Goal: Transaction & Acquisition: Purchase product/service

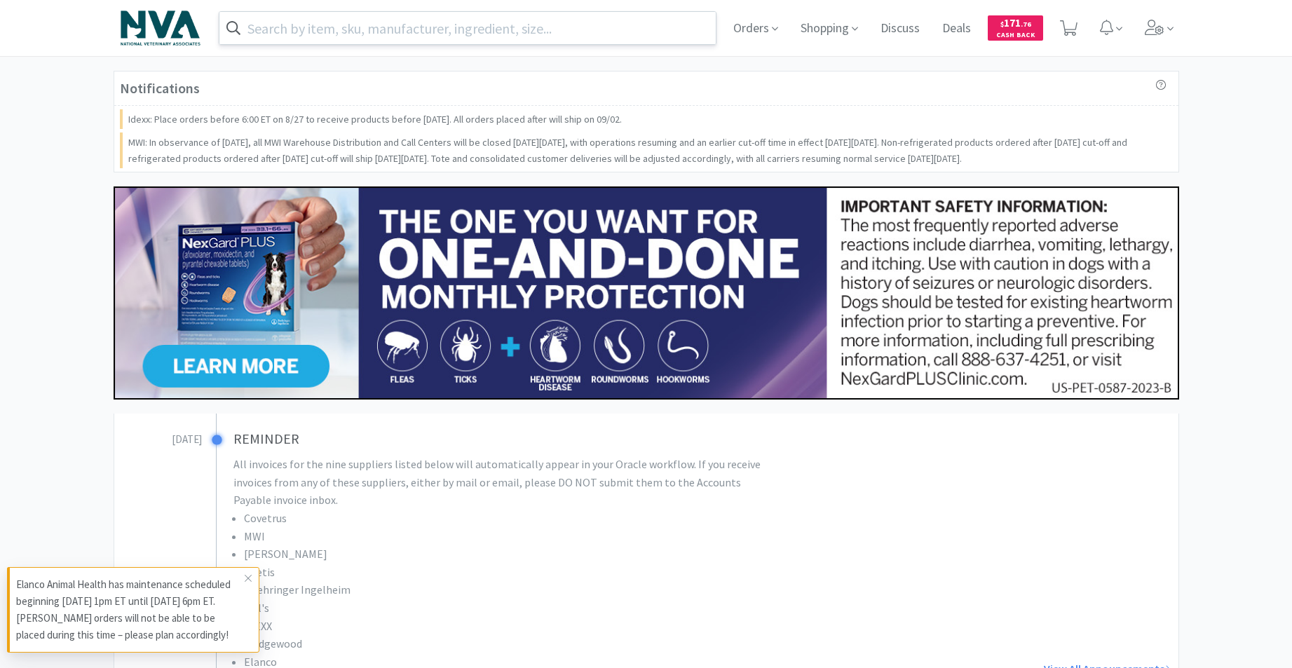
click at [628, 31] on input "text" at bounding box center [467, 28] width 497 height 32
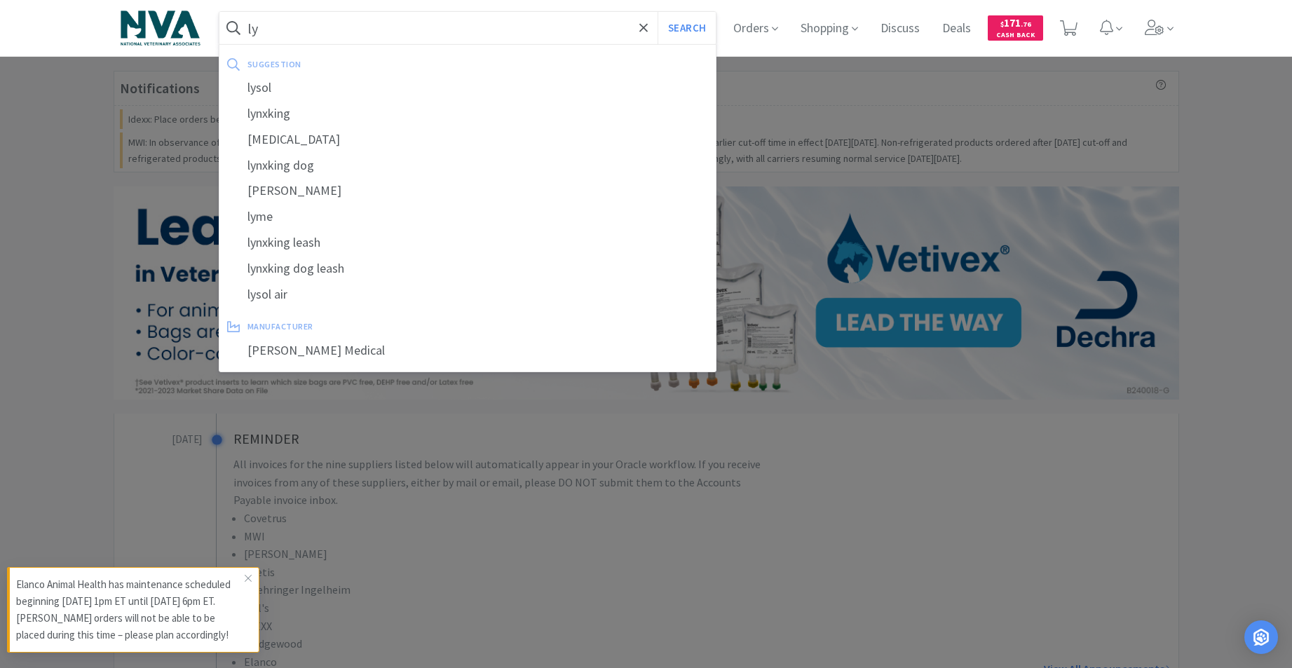
type input "ly"
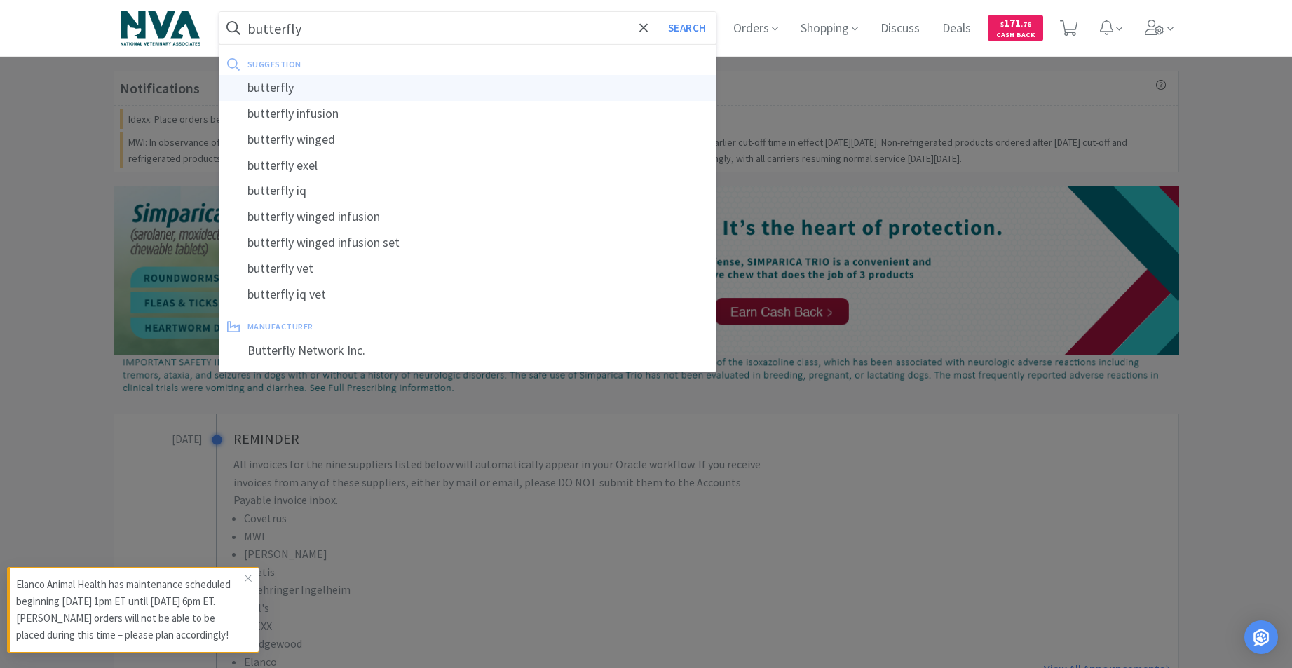
type input "butterfly"
click at [288, 80] on div "butterfly" at bounding box center [467, 88] width 497 height 26
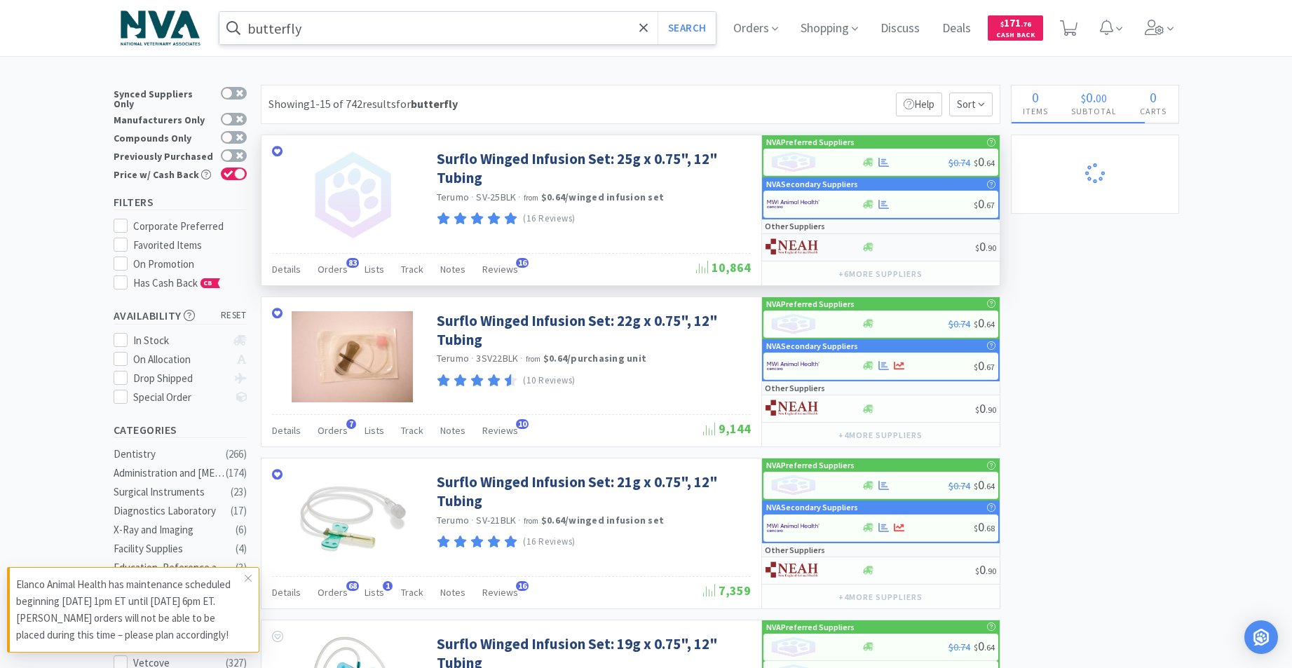
select select "4"
select select "2"
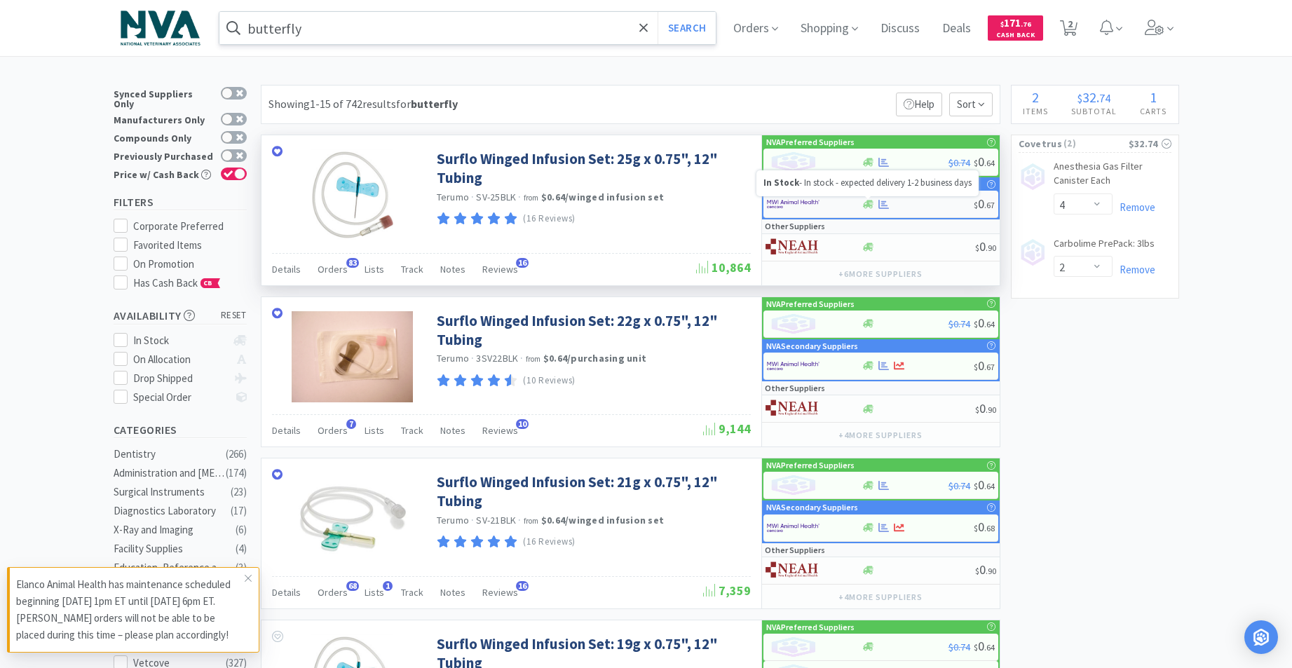
click at [870, 207] on icon at bounding box center [868, 204] width 11 height 8
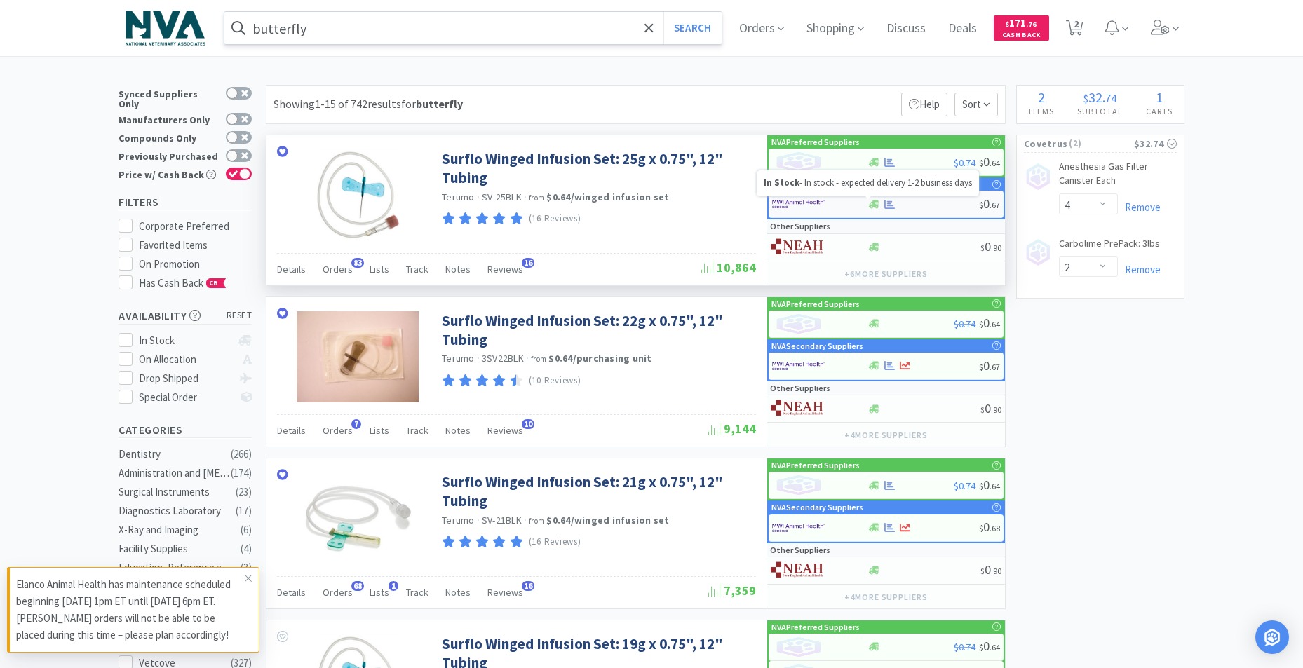
select select "50"
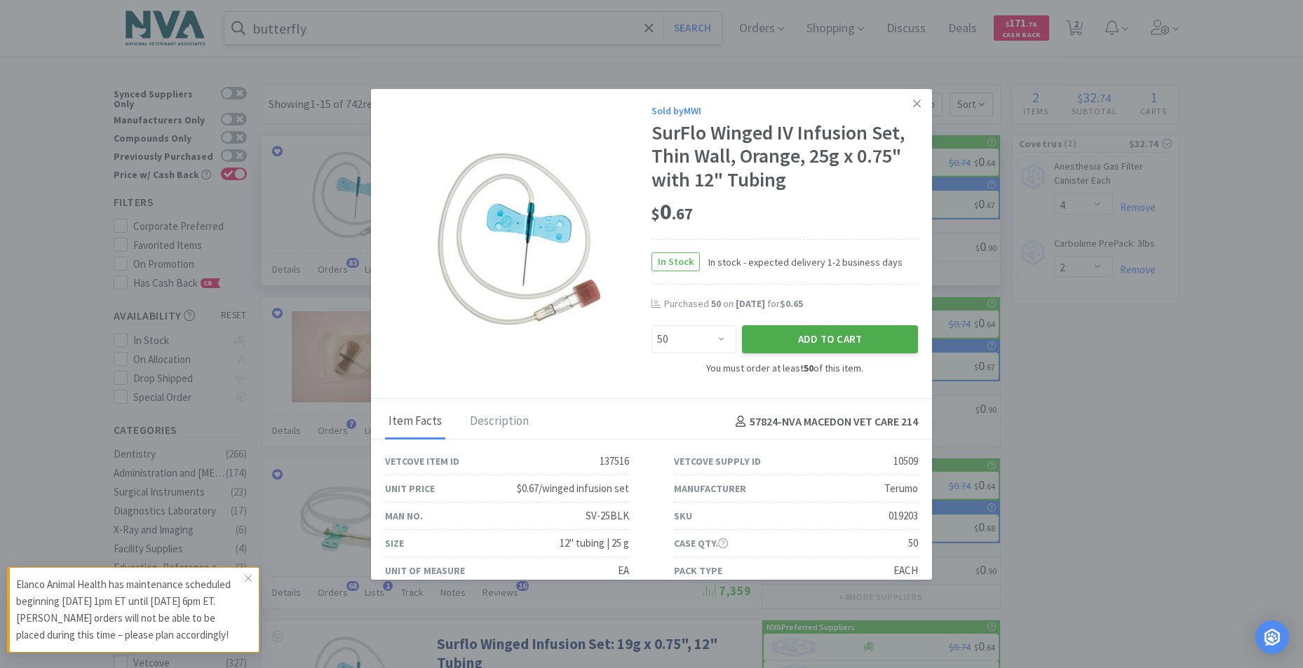
click at [810, 344] on button "Add to Cart" at bounding box center [830, 339] width 176 height 28
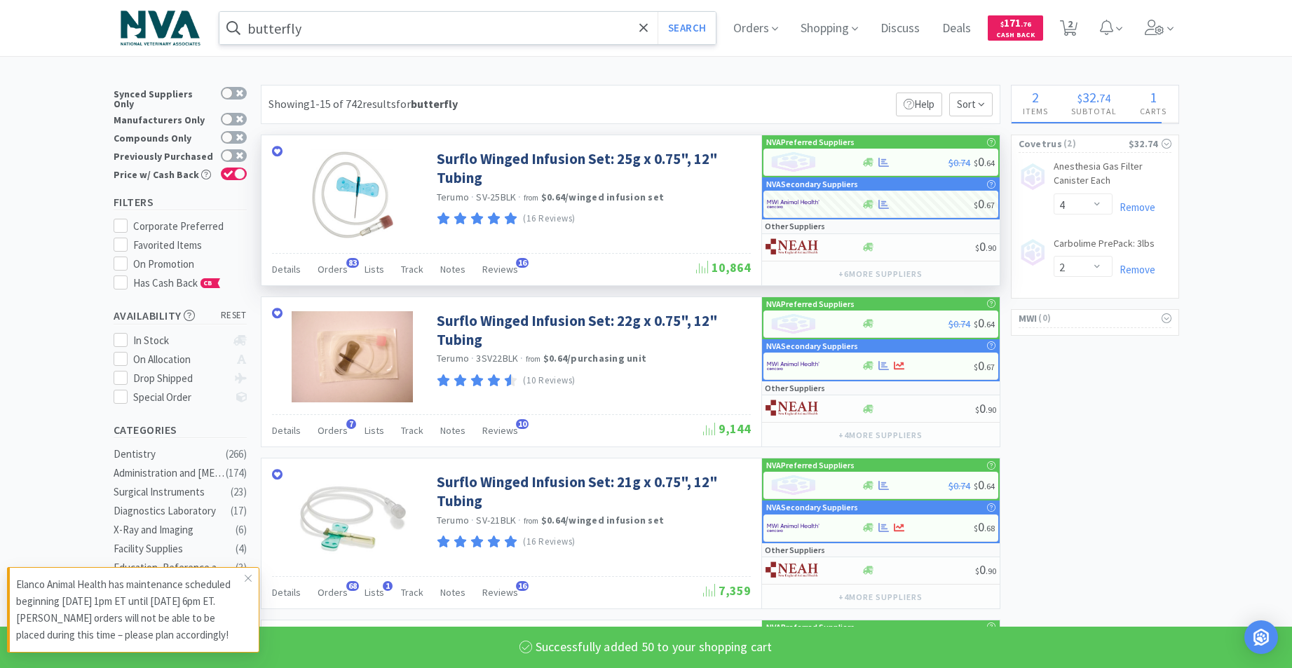
select select "50"
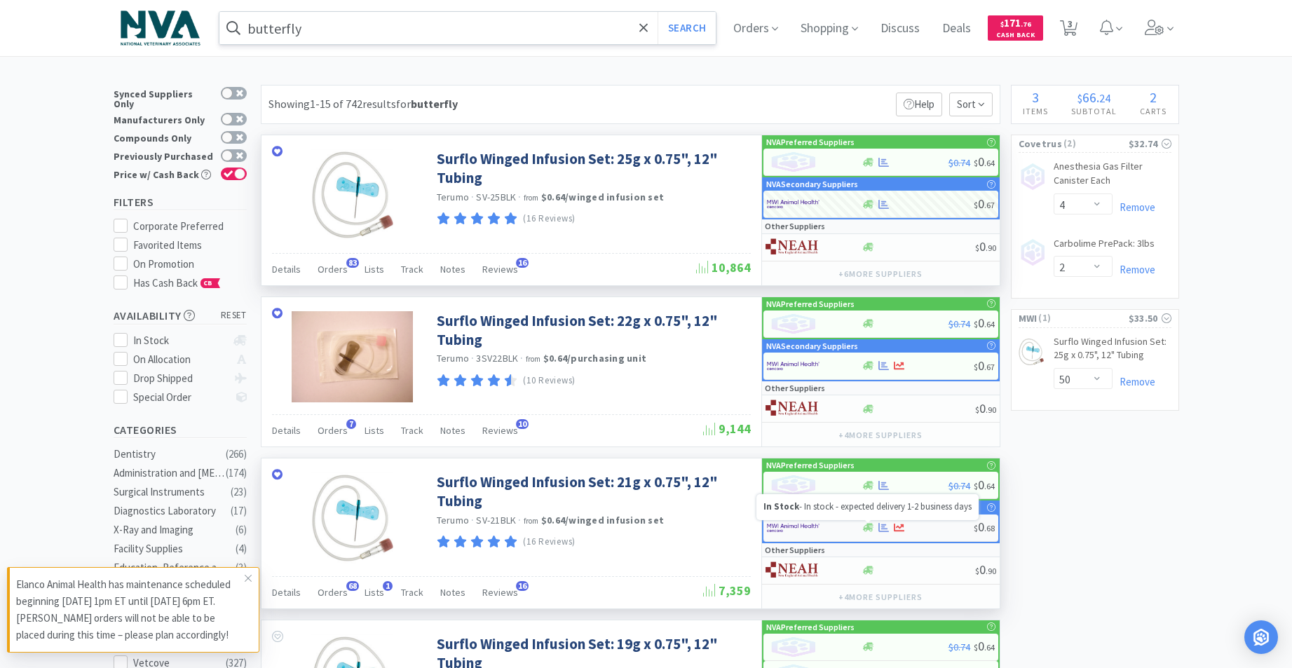
click at [870, 528] on icon at bounding box center [868, 527] width 11 height 11
select select "50"
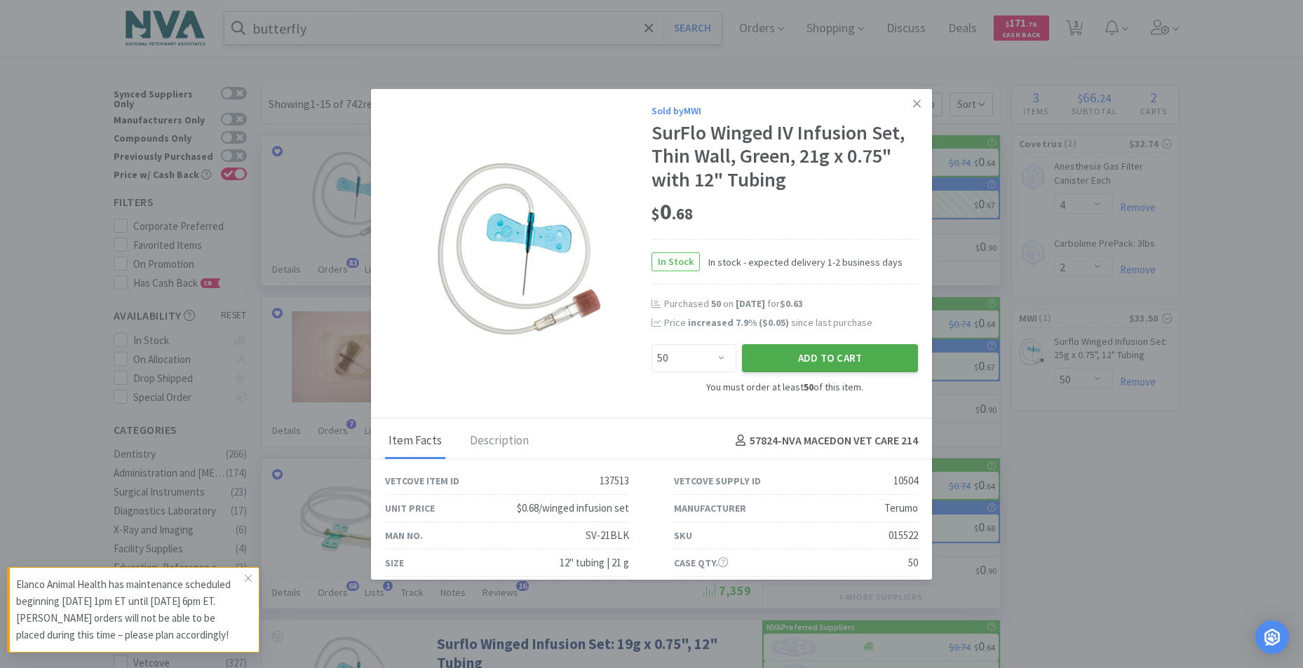
click at [804, 365] on button "Add to Cart" at bounding box center [830, 358] width 176 height 28
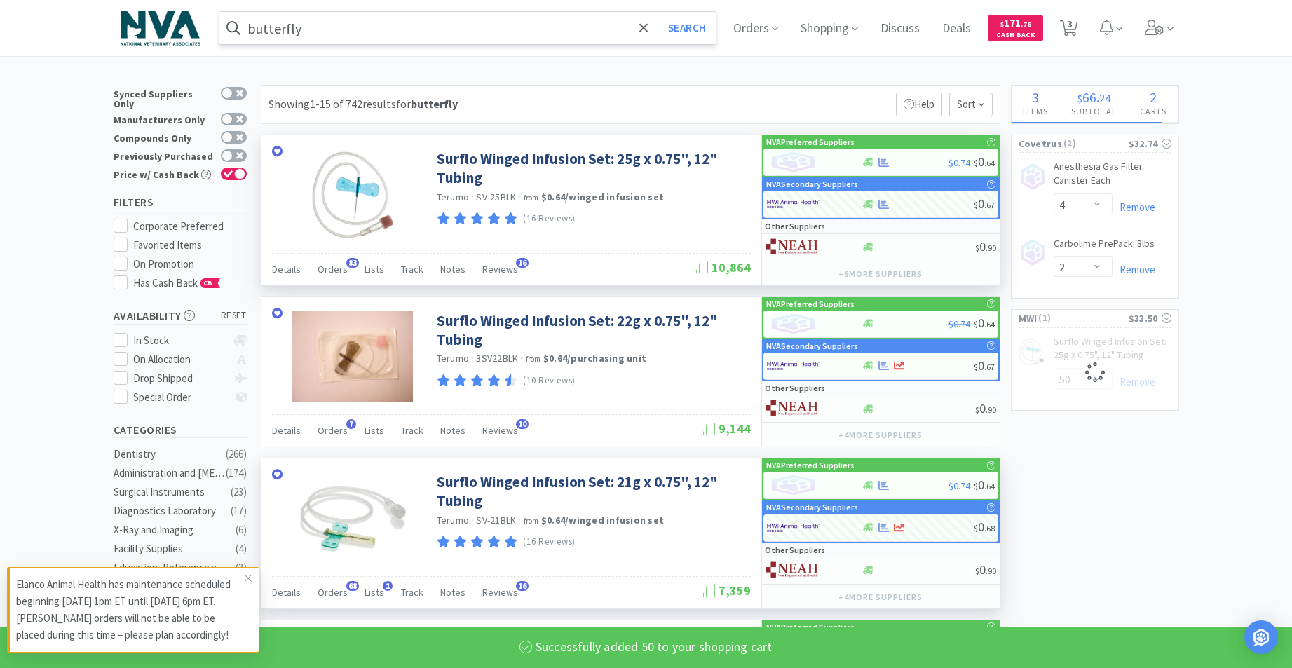
select select "50"
click at [587, 29] on input "butterfly" at bounding box center [467, 28] width 497 height 32
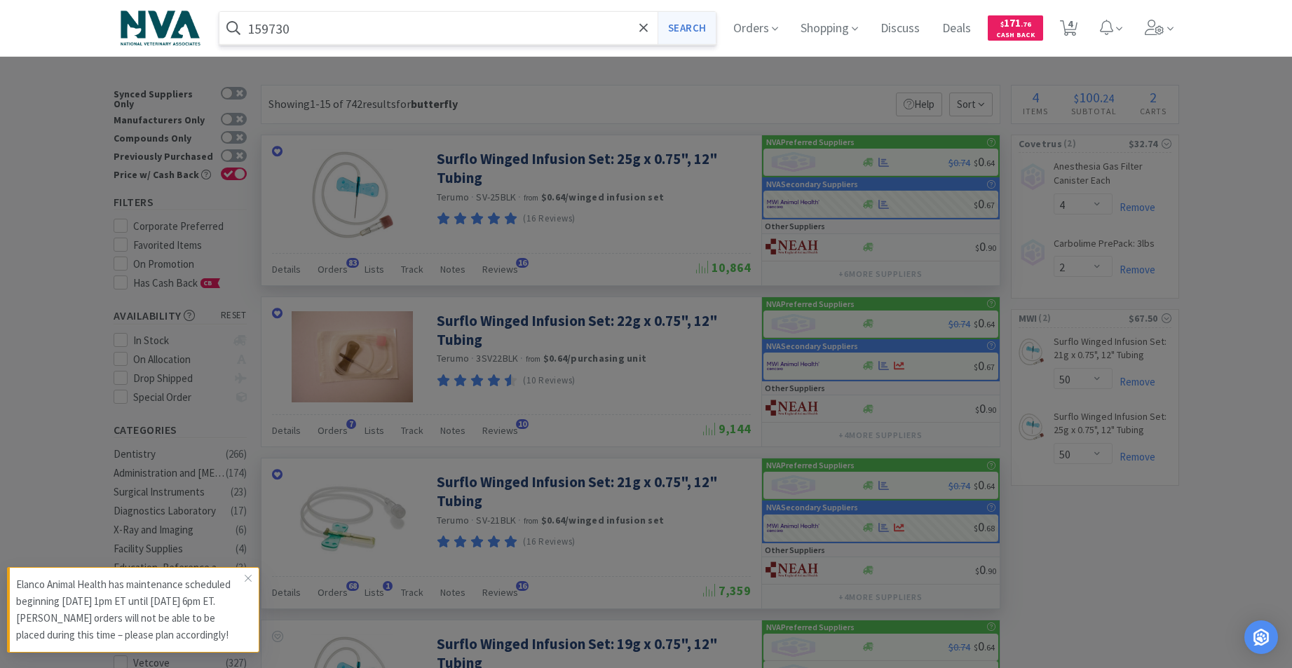
type input "159730"
click at [687, 23] on button "Search" at bounding box center [687, 28] width 58 height 32
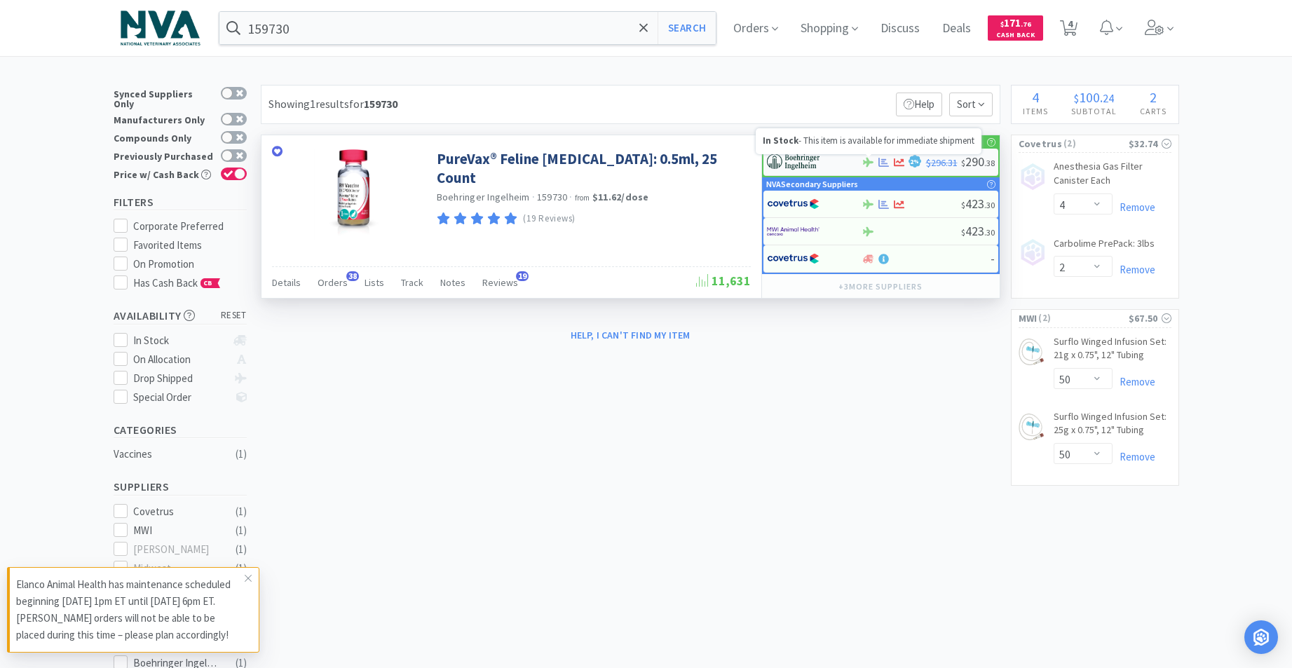
click at [867, 161] on icon at bounding box center [868, 162] width 11 height 11
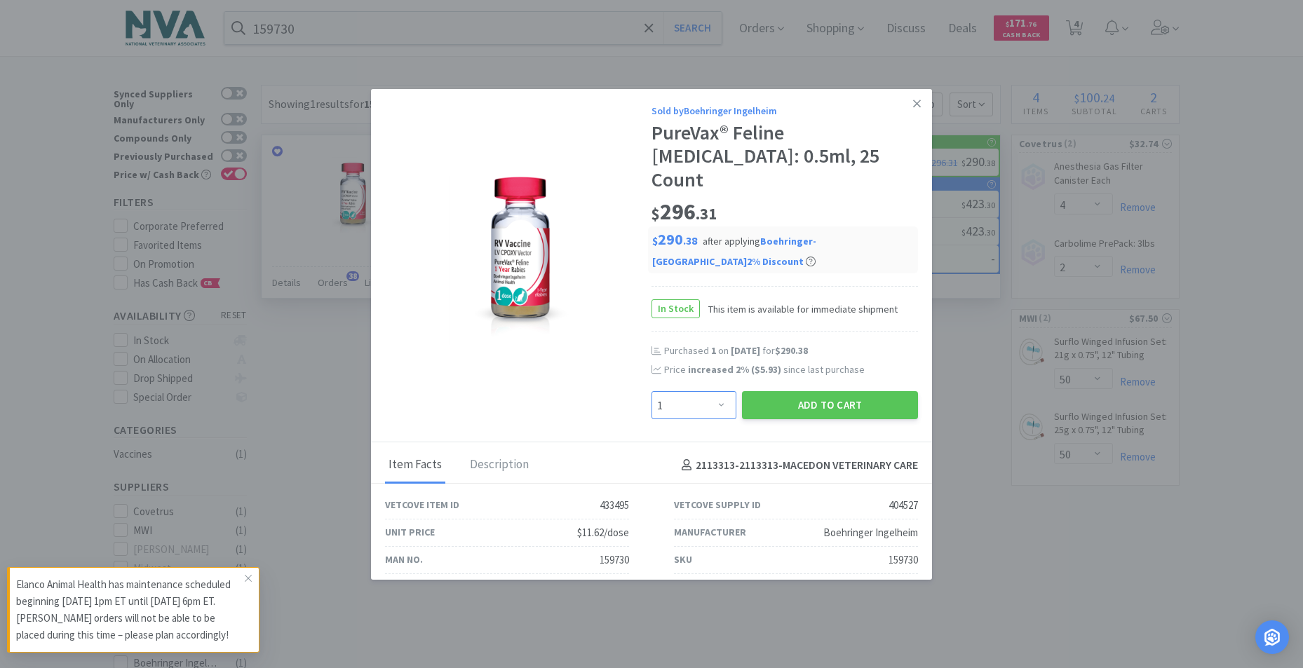
click at [712, 391] on select "Enter Quantity 1 2 3 4 5 6 7 8 9 10 11 12 13 14 15 16 17 18 19 20 Enter Quantity" at bounding box center [693, 405] width 85 height 28
select select "2"
click at [651, 391] on select "Enter Quantity 1 2 3 4 5 6 7 8 9 10 11 12 13 14 15 16 17 18 19 20 Enter Quantity" at bounding box center [693, 405] width 85 height 28
click at [803, 391] on button "Add to Cart" at bounding box center [830, 405] width 176 height 28
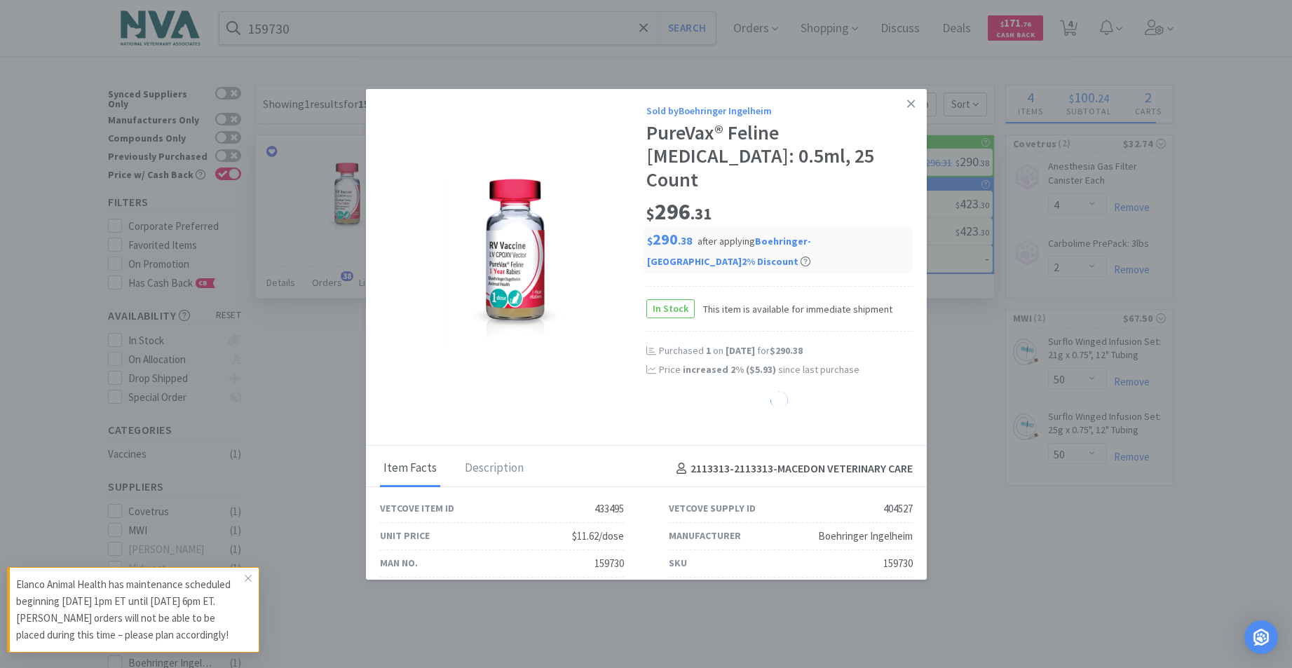
select select "2"
